Goal: Task Accomplishment & Management: Manage account settings

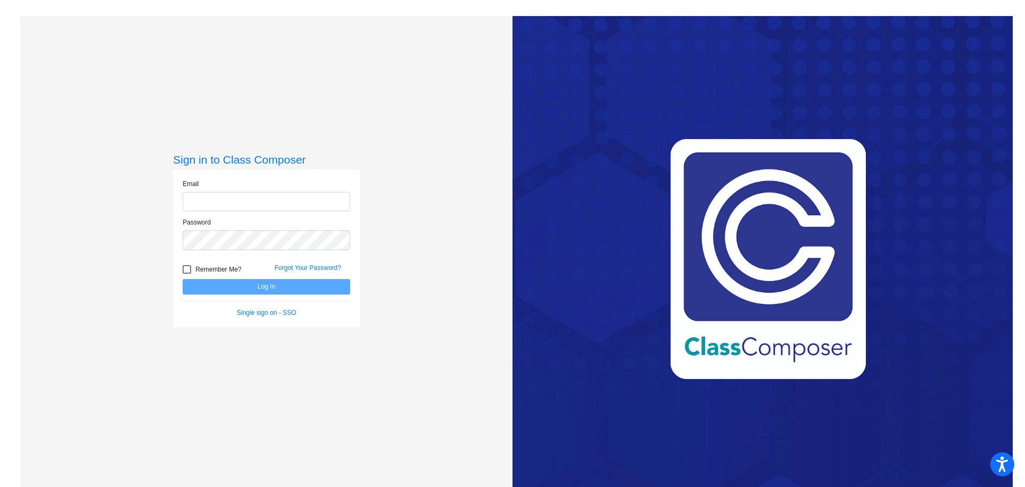
click at [227, 199] on input "email" at bounding box center [267, 202] width 168 height 20
type input "[EMAIL_ADDRESS][DOMAIN_NAME]"
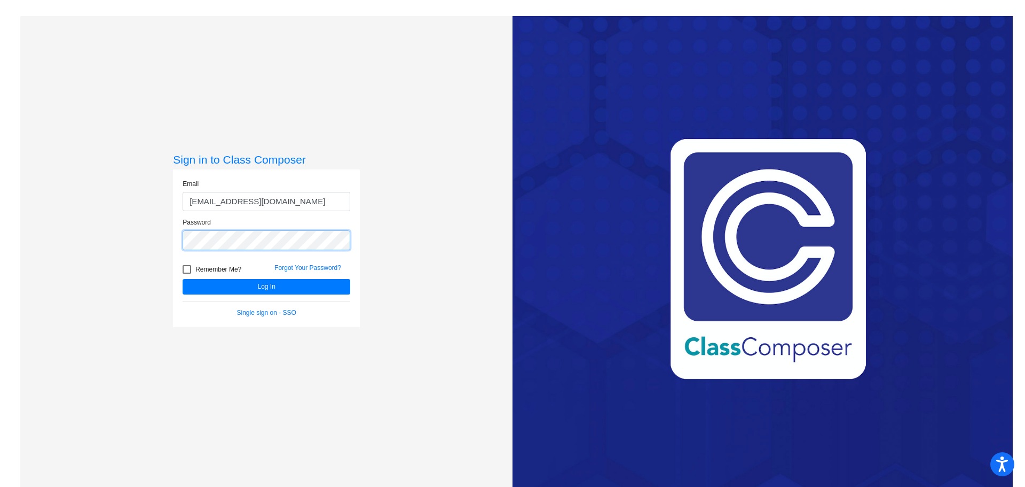
click at [183, 279] on button "Log In" at bounding box center [267, 286] width 168 height 15
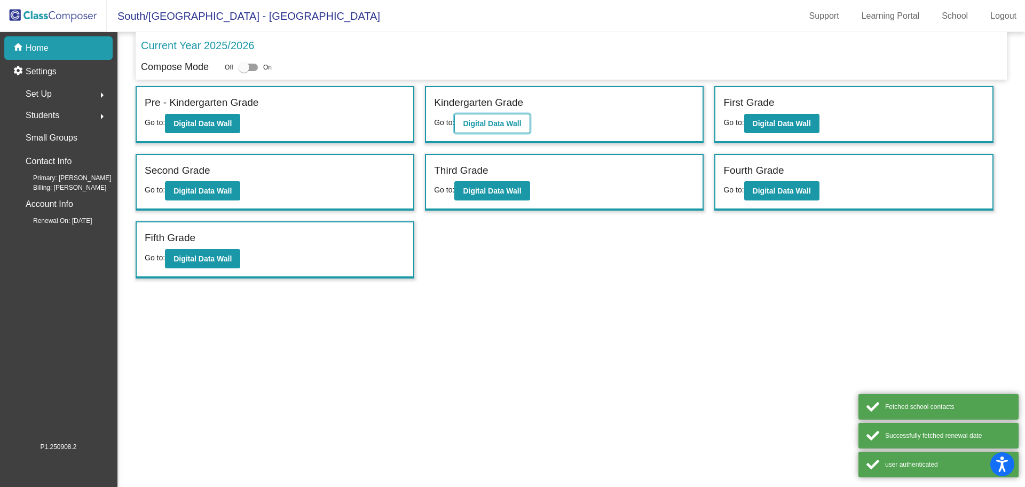
click at [477, 126] on b "Digital Data Wall" at bounding box center [492, 123] width 58 height 9
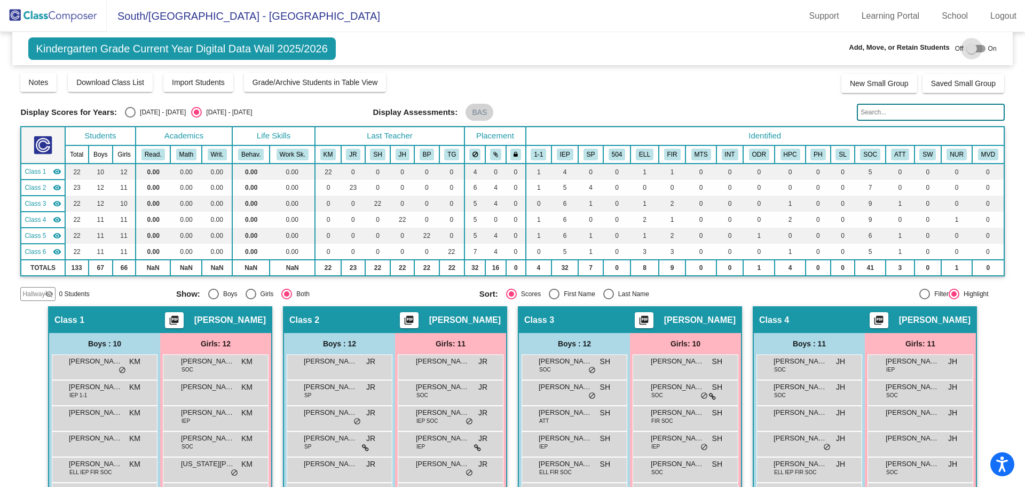
click at [973, 47] on div at bounding box center [976, 48] width 19 height 7
checkbox input "true"
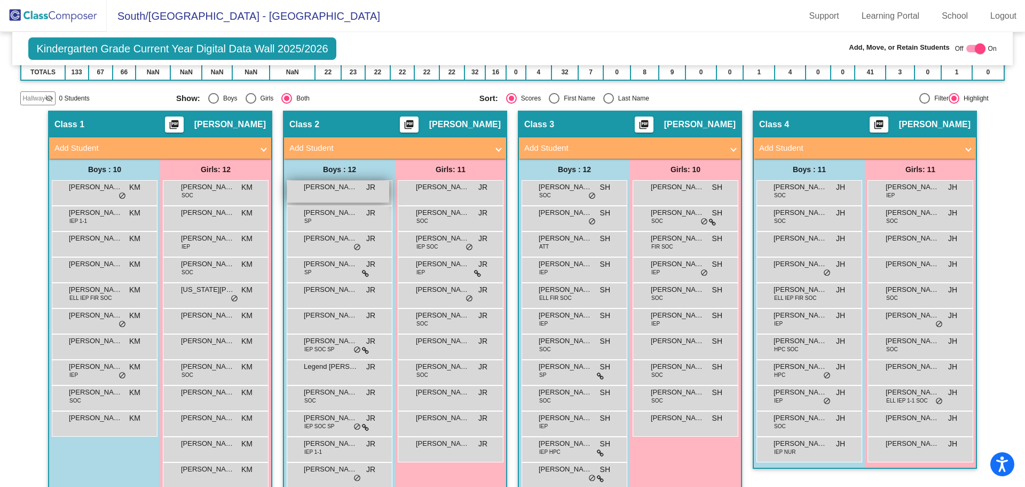
scroll to position [214, 0]
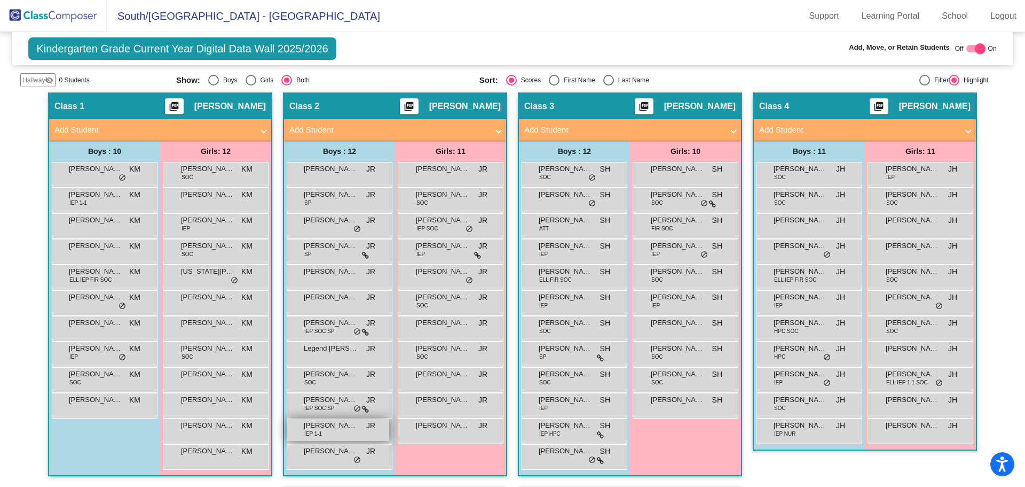
click at [330, 431] on div "[PERSON_NAME] IEP 1-1 JR lock do_not_disturb_alt" at bounding box center [338, 430] width 102 height 22
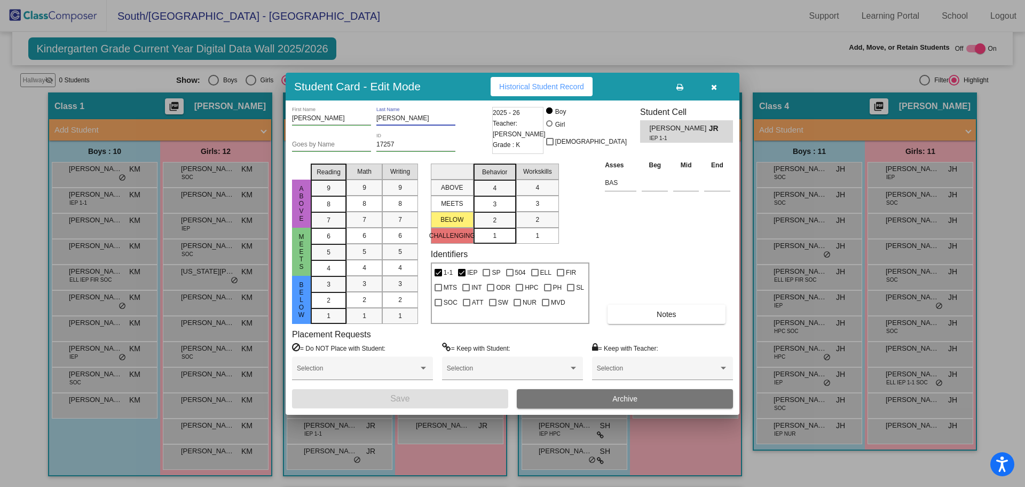
drag, startPoint x: 410, startPoint y: 119, endPoint x: 355, endPoint y: 124, distance: 54.7
click at [355, 124] on div "[PERSON_NAME] First Name [PERSON_NAME] Last Name" at bounding box center [391, 120] width 198 height 26
type input "[PERSON_NAME]"
click at [427, 398] on button "Save" at bounding box center [400, 398] width 216 height 19
